Goal: Task Accomplishment & Management: Manage account settings

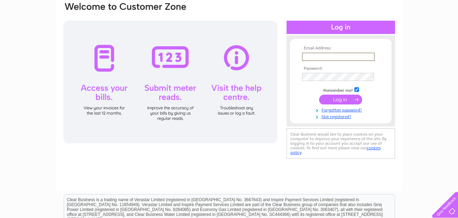
scroll to position [59, 0]
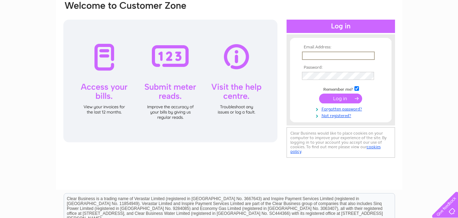
click at [313, 57] on input "text" at bounding box center [338, 55] width 73 height 8
click at [371, 56] on input "text" at bounding box center [338, 55] width 73 height 8
click at [358, 53] on input "text" at bounding box center [338, 55] width 73 height 8
click at [308, 54] on input "text" at bounding box center [338, 55] width 73 height 8
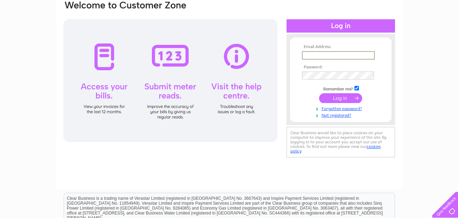
click at [370, 55] on input "text" at bounding box center [338, 55] width 73 height 8
click at [368, 56] on input "text" at bounding box center [338, 55] width 73 height 8
click at [306, 54] on input "text" at bounding box center [338, 55] width 73 height 8
click at [307, 57] on input "text" at bounding box center [338, 55] width 73 height 8
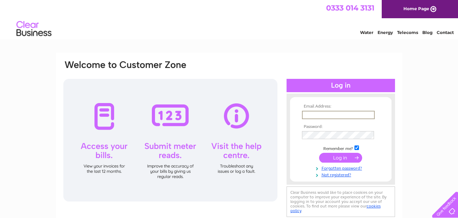
scroll to position [0, 0]
click at [311, 115] on input "text" at bounding box center [338, 115] width 73 height 8
type input "fredpentney@gmail.com"
click at [332, 156] on input "submit" at bounding box center [340, 157] width 43 height 10
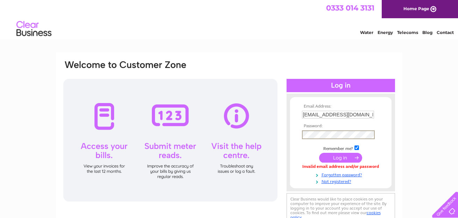
click at [336, 158] on input "submit" at bounding box center [340, 158] width 43 height 10
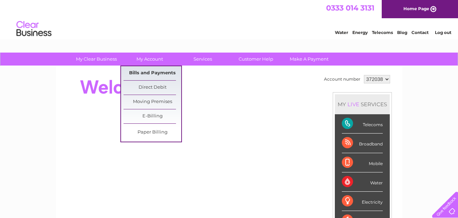
click at [141, 75] on link "Bills and Payments" at bounding box center [153, 73] width 58 height 14
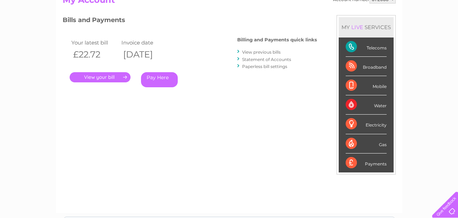
scroll to position [88, 0]
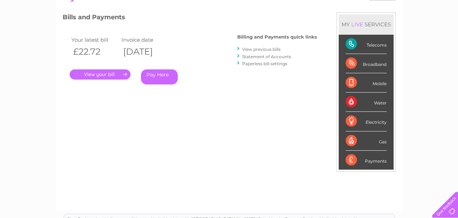
click at [103, 73] on link "." at bounding box center [100, 74] width 61 height 10
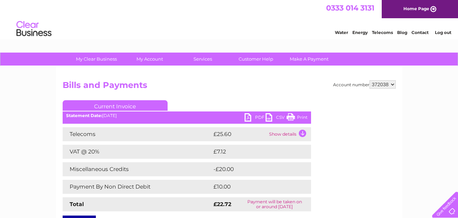
click at [283, 134] on td "Show details" at bounding box center [289, 134] width 44 height 14
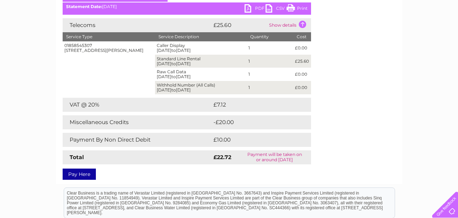
scroll to position [114, 0]
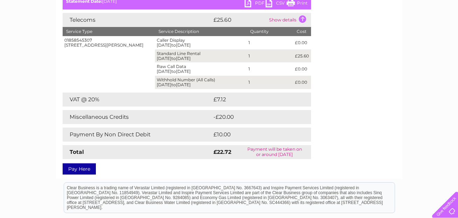
click at [36, 43] on div "My Clear Business Login Details My Details My Preferences Link Account My Accou…" at bounding box center [229, 118] width 458 height 360
